Goal: Task Accomplishment & Management: Manage account settings

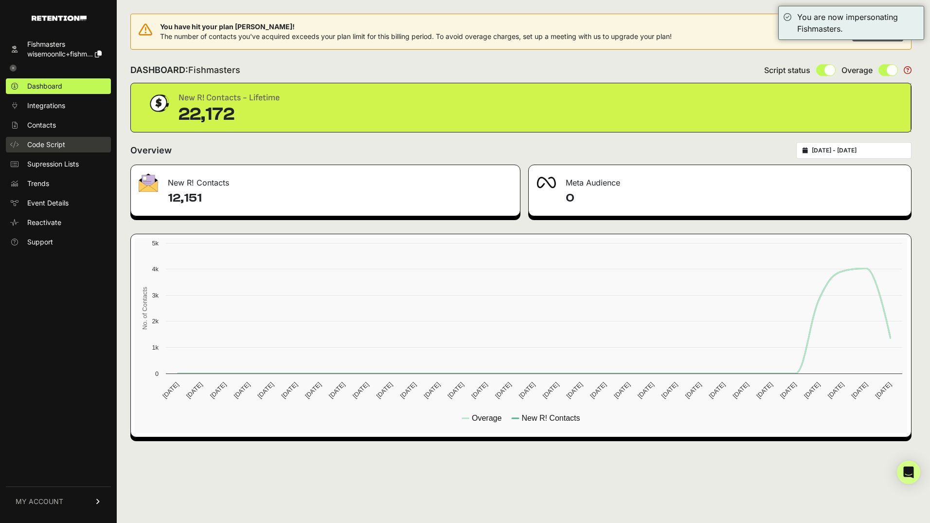
click at [57, 145] on span "Code Script" at bounding box center [46, 145] width 38 height 10
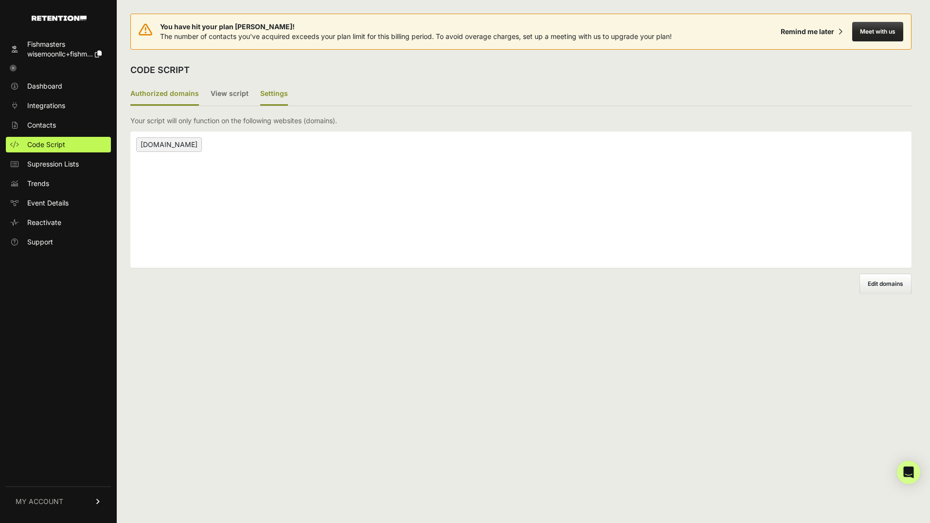
click at [279, 88] on label "Settings" at bounding box center [274, 94] width 28 height 23
click at [0, 0] on input "Settings" at bounding box center [0, 0] width 0 height 0
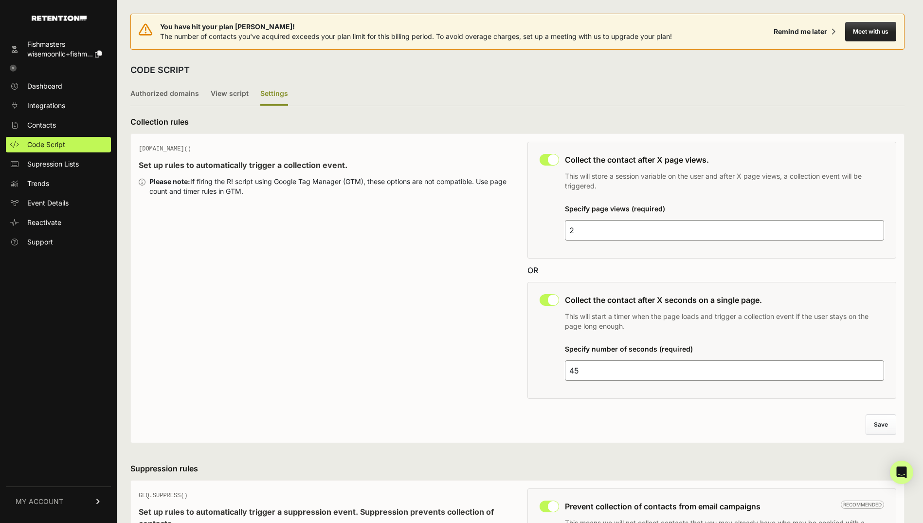
click at [559, 159] on input "checkbox" at bounding box center [549, 160] width 19 height 12
checkbox input "false"
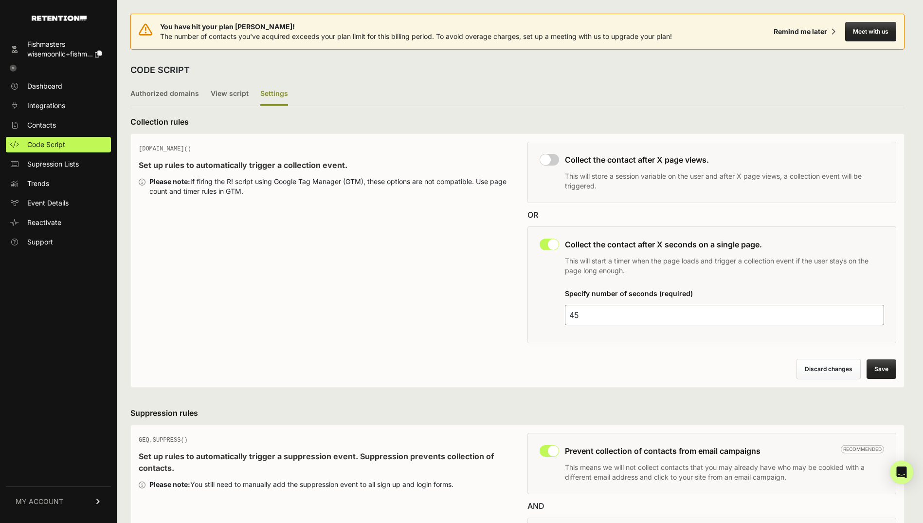
click at [551, 244] on input "checkbox" at bounding box center [549, 244] width 19 height 12
checkbox input "false"
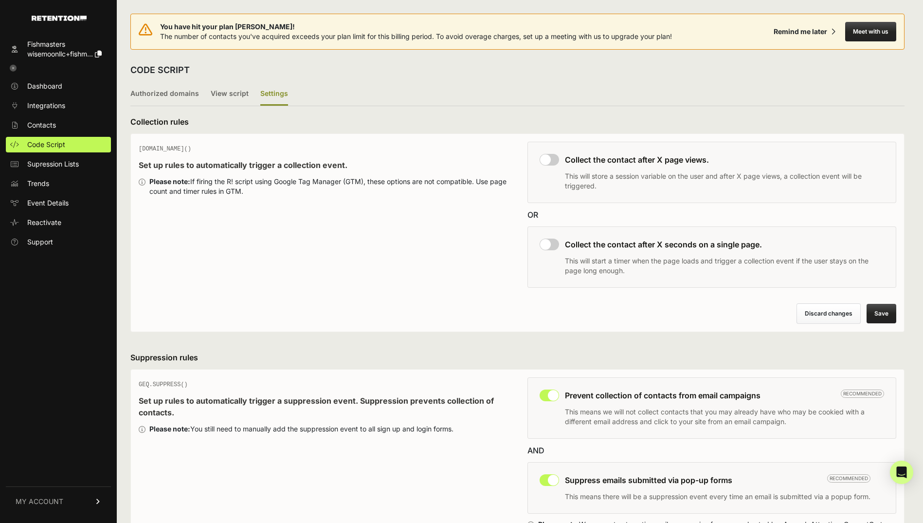
click at [885, 313] on button "Save" at bounding box center [882, 313] width 30 height 19
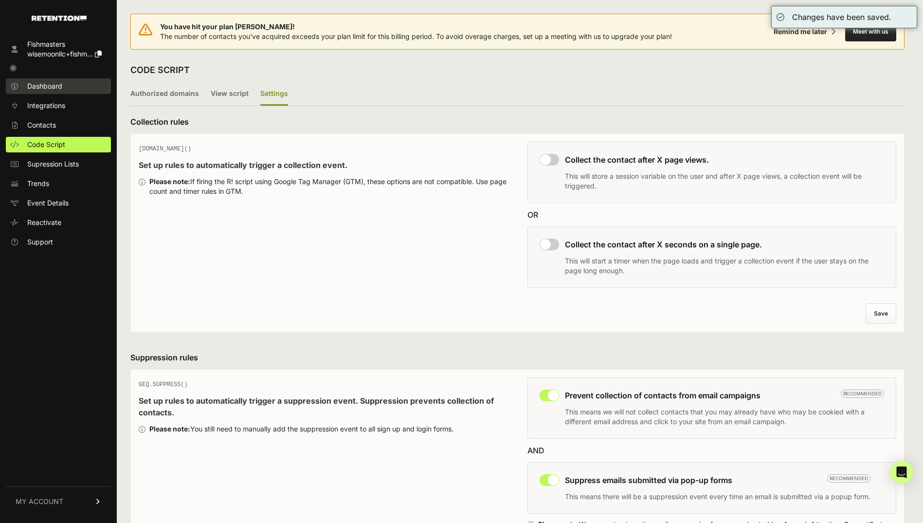
click at [49, 88] on span "Dashboard" at bounding box center [44, 86] width 35 height 10
